Goal: Information Seeking & Learning: Learn about a topic

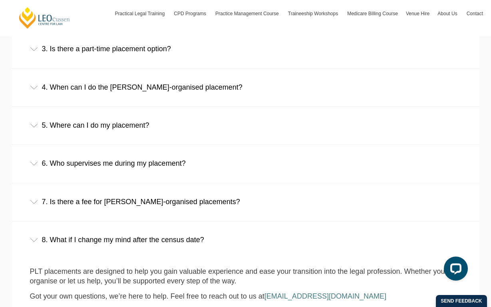
scroll to position [622, 0]
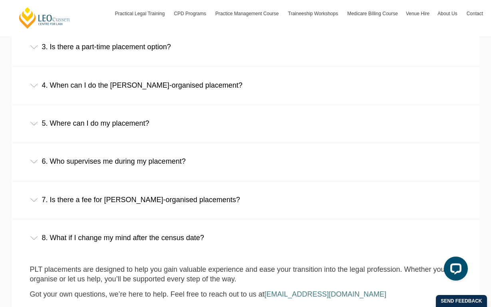
click at [173, 77] on div "4. When can I do the [PERSON_NAME]-organised placement?" at bounding box center [246, 85] width 468 height 37
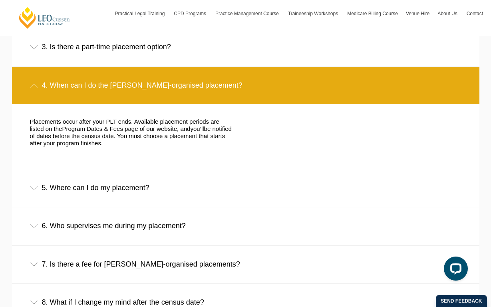
click at [173, 77] on div "4. When can I do the [PERSON_NAME]-organised placement?" at bounding box center [246, 85] width 468 height 37
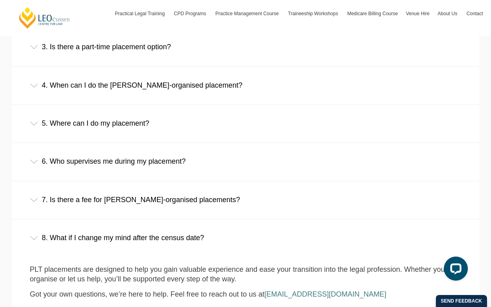
click at [174, 111] on div "5. Where can I do my placement?" at bounding box center [246, 123] width 468 height 37
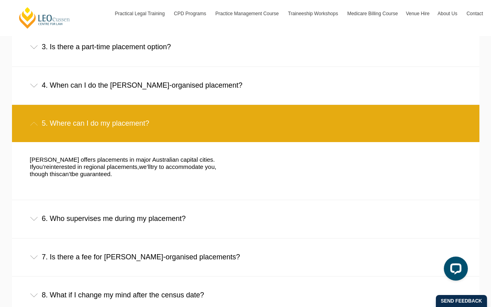
click at [174, 111] on div "5. Where can I do my placement?" at bounding box center [246, 123] width 468 height 37
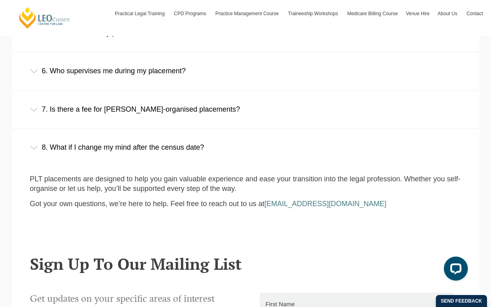
scroll to position [722, 0]
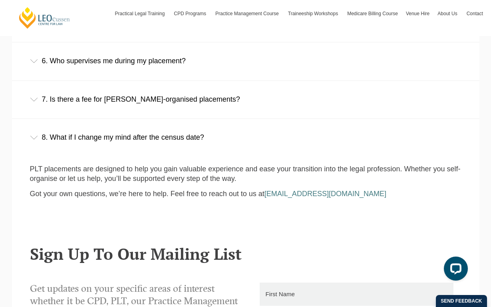
click at [158, 57] on div "6. Who supervises me during my placement?" at bounding box center [246, 60] width 468 height 37
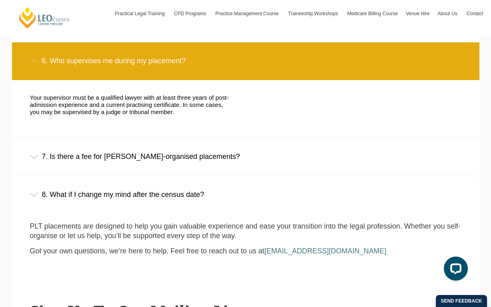
click at [155, 141] on div "7. Is there a fee for [PERSON_NAME]-organised placements?" at bounding box center [246, 156] width 468 height 37
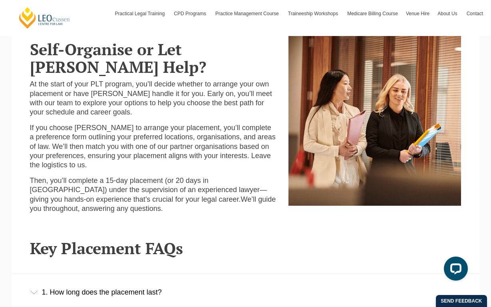
scroll to position [302, 0]
